Goal: Find specific page/section: Find specific page/section

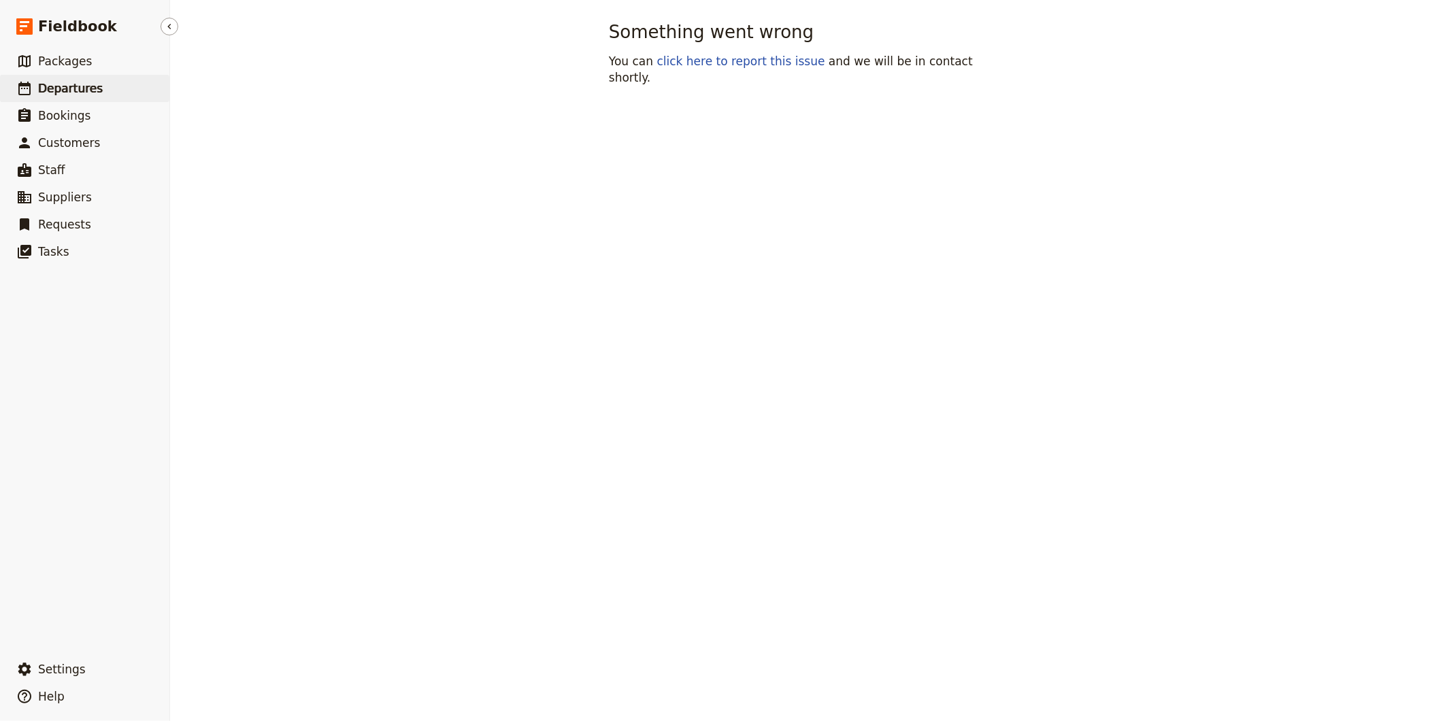
click at [62, 78] on link "​ Departures" at bounding box center [84, 88] width 169 height 27
click at [750, 68] on link "click here to report this issue" at bounding box center [741, 61] width 168 height 14
